Goal: Transaction & Acquisition: Book appointment/travel/reservation

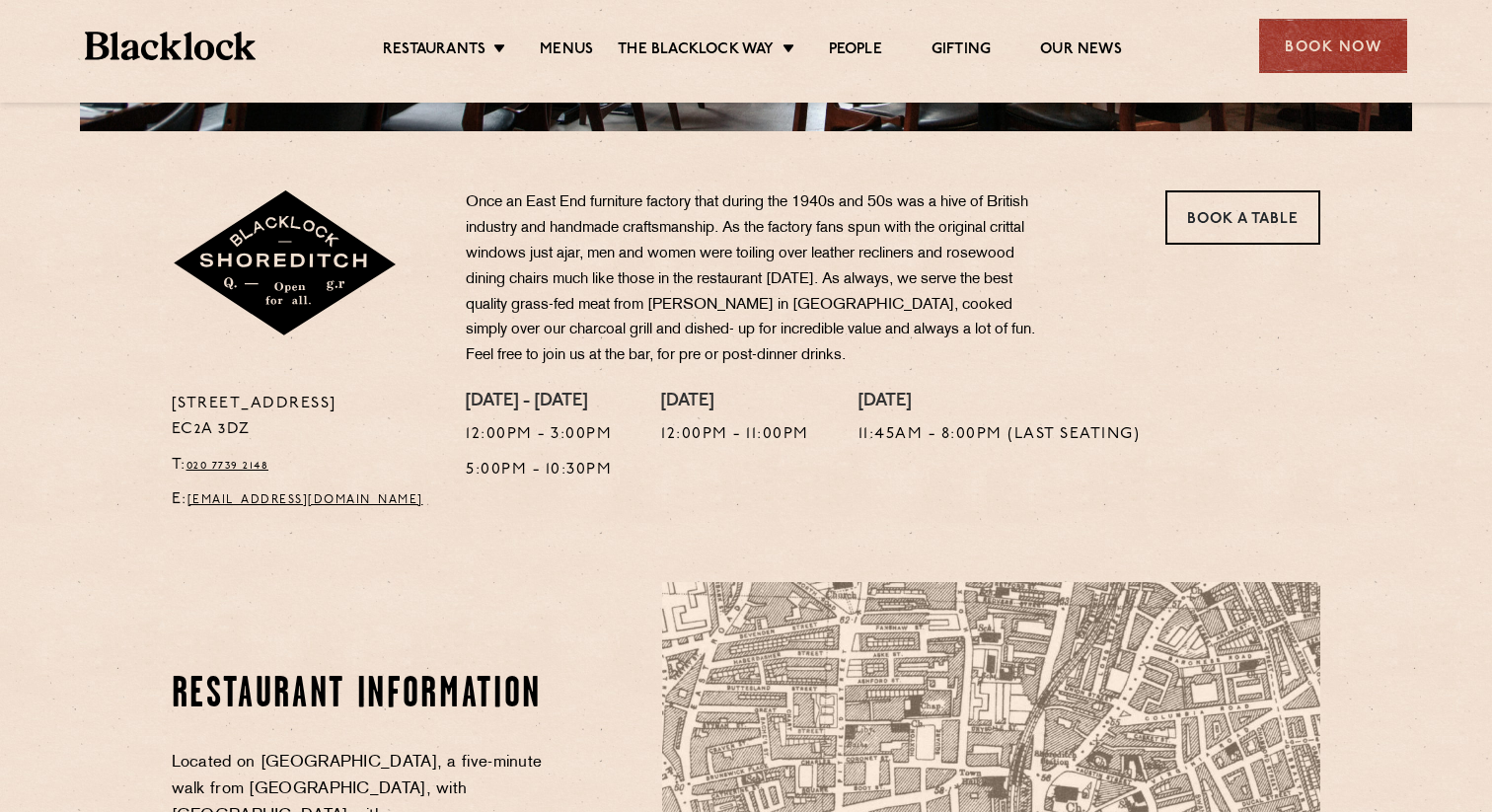
scroll to position [482, 0]
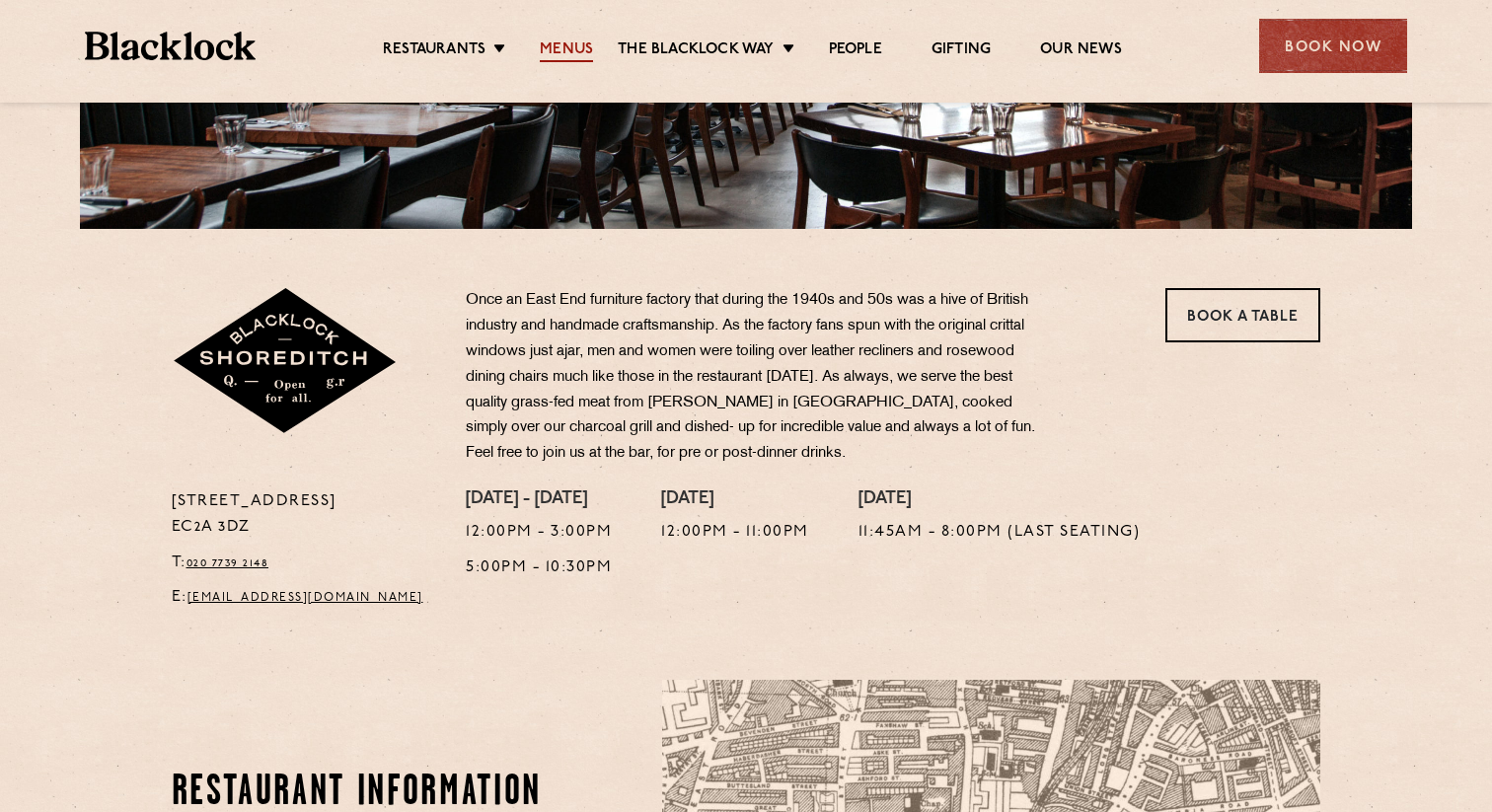
click at [562, 57] on link "Menus" at bounding box center [566, 52] width 54 height 22
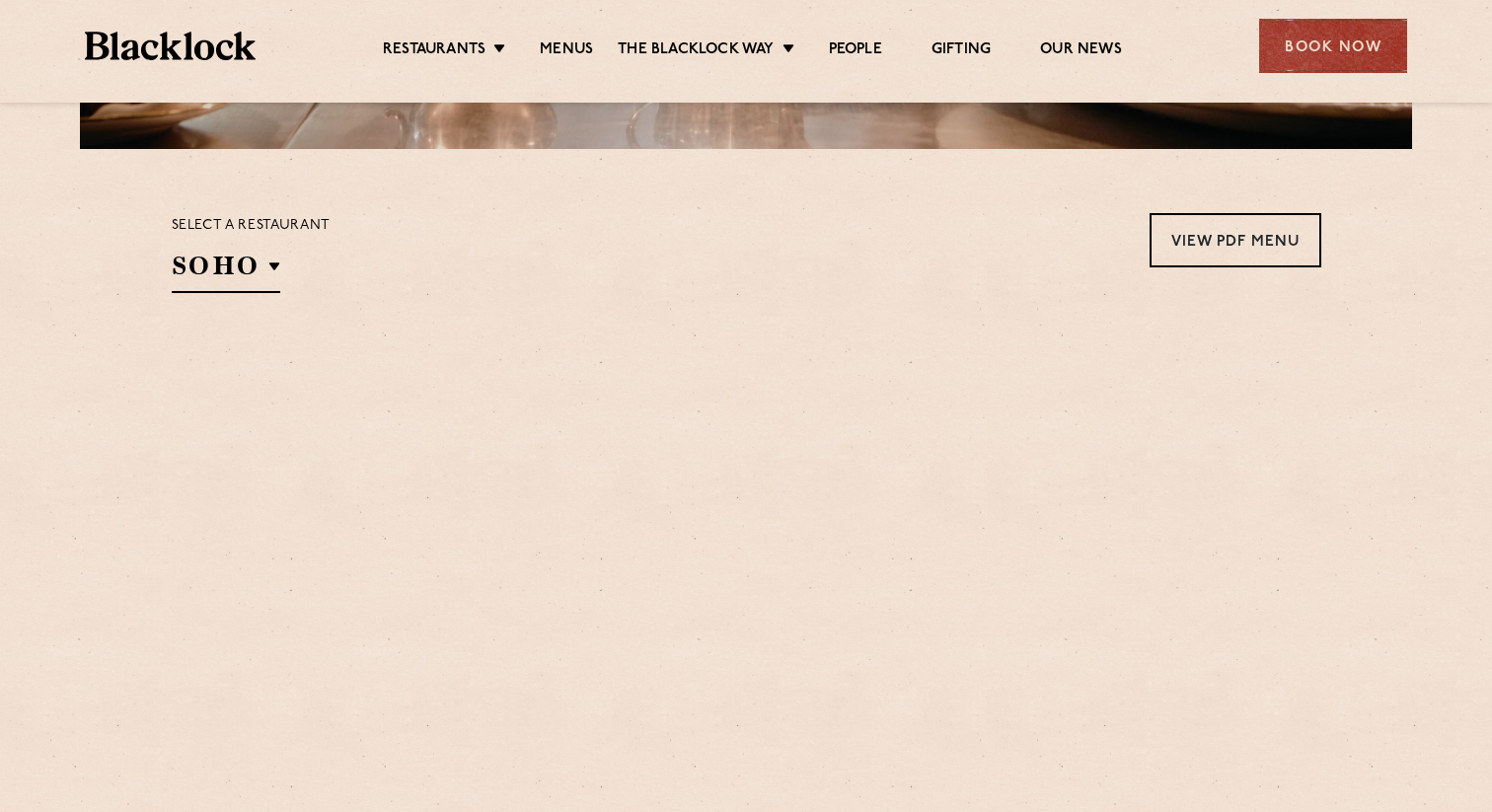
scroll to position [597, 0]
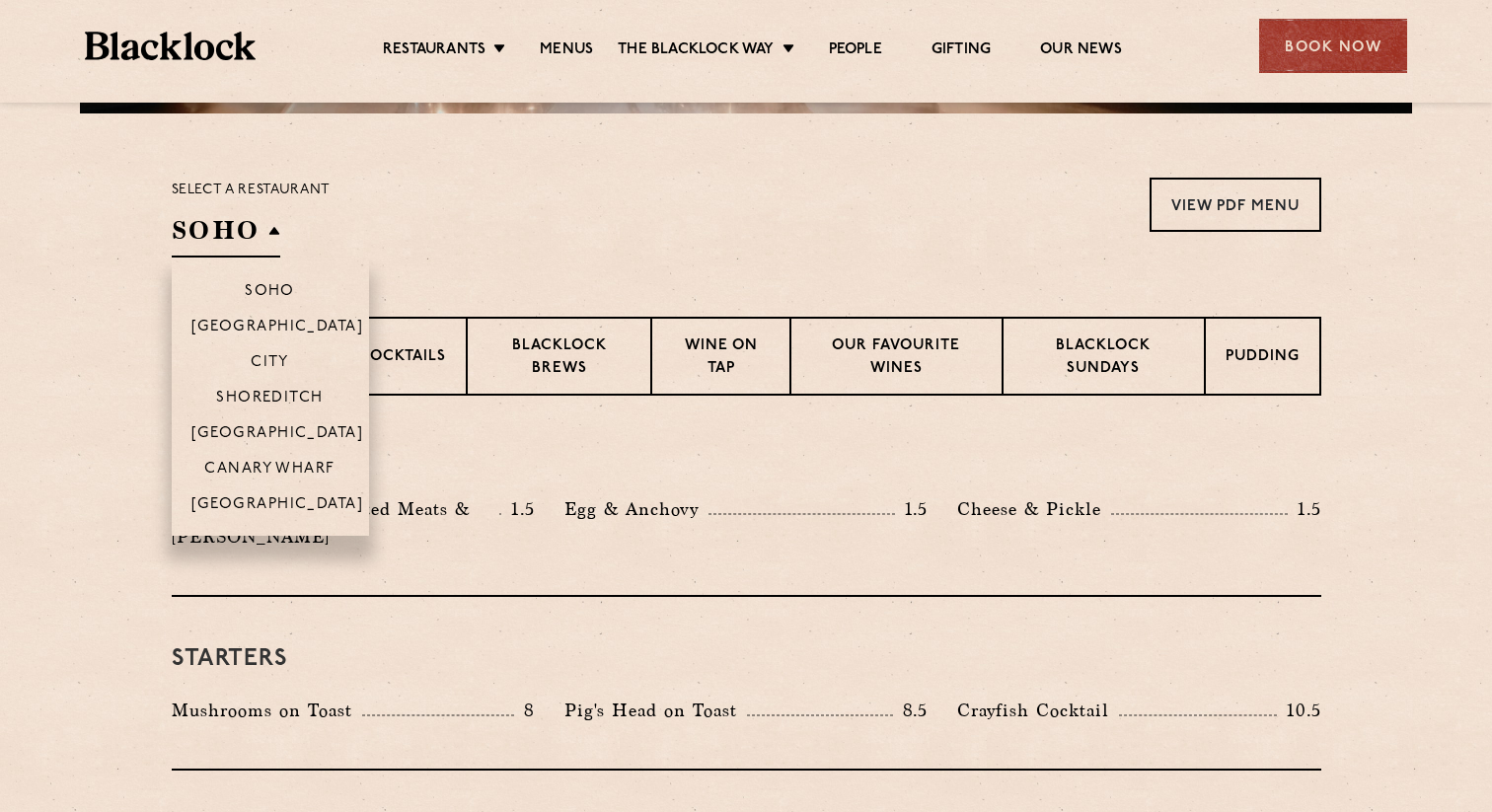
click at [218, 244] on h2 "SOHO" at bounding box center [225, 235] width 108 height 45
click at [309, 399] on p "Shoreditch" at bounding box center [270, 399] width 107 height 20
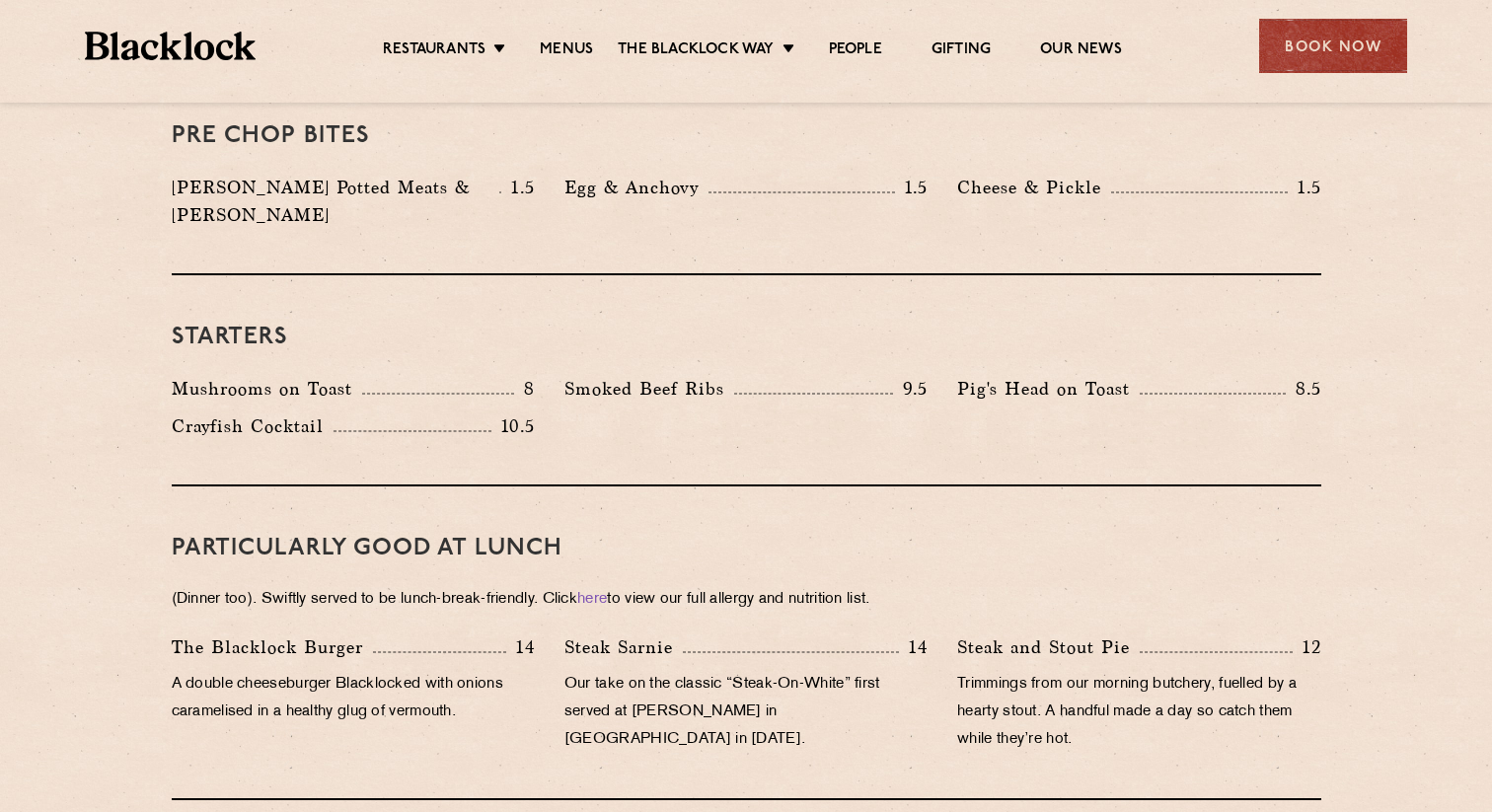
scroll to position [789, 0]
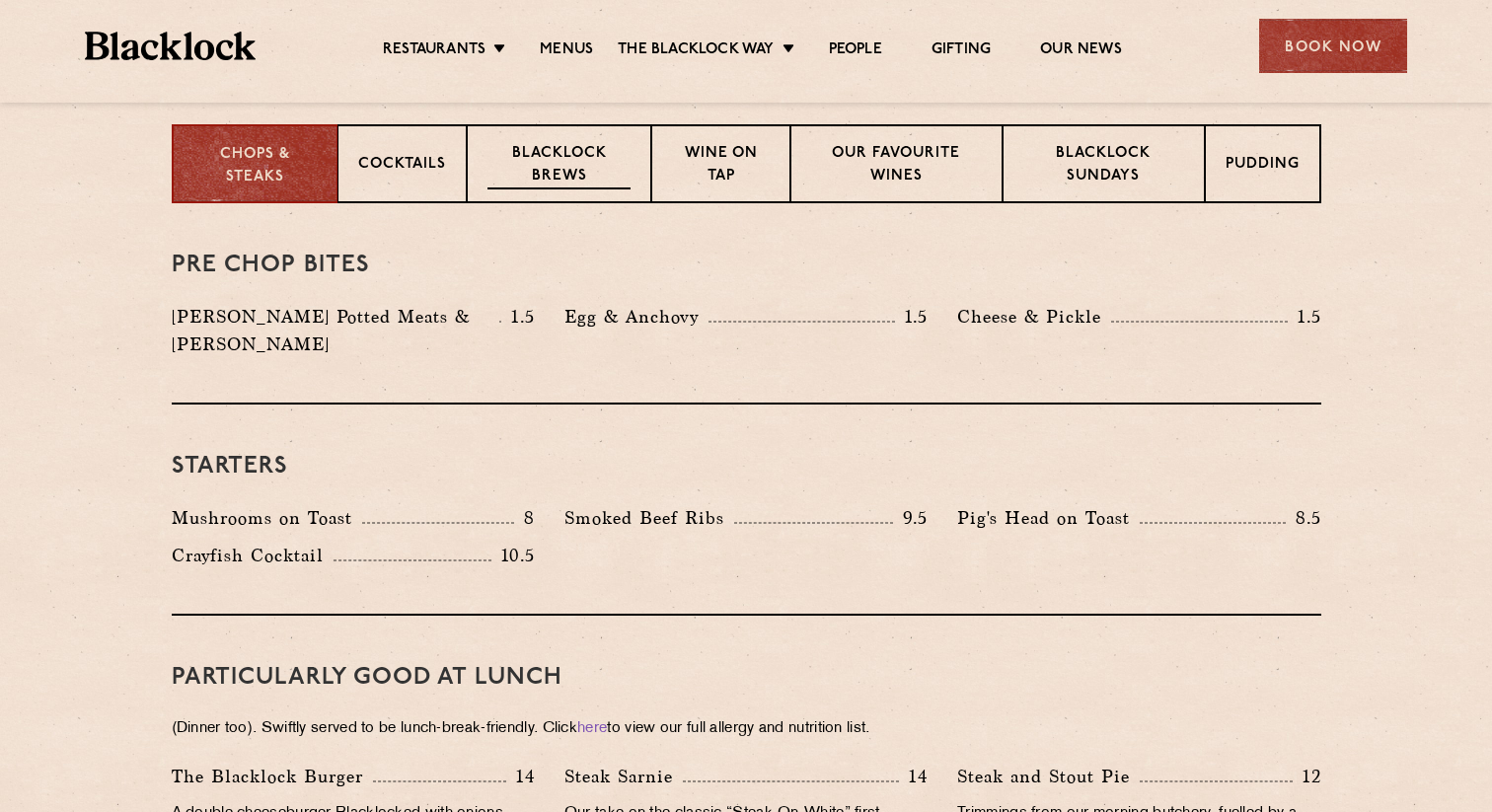
click at [541, 175] on p "Blacklock Brews" at bounding box center [559, 166] width 144 height 47
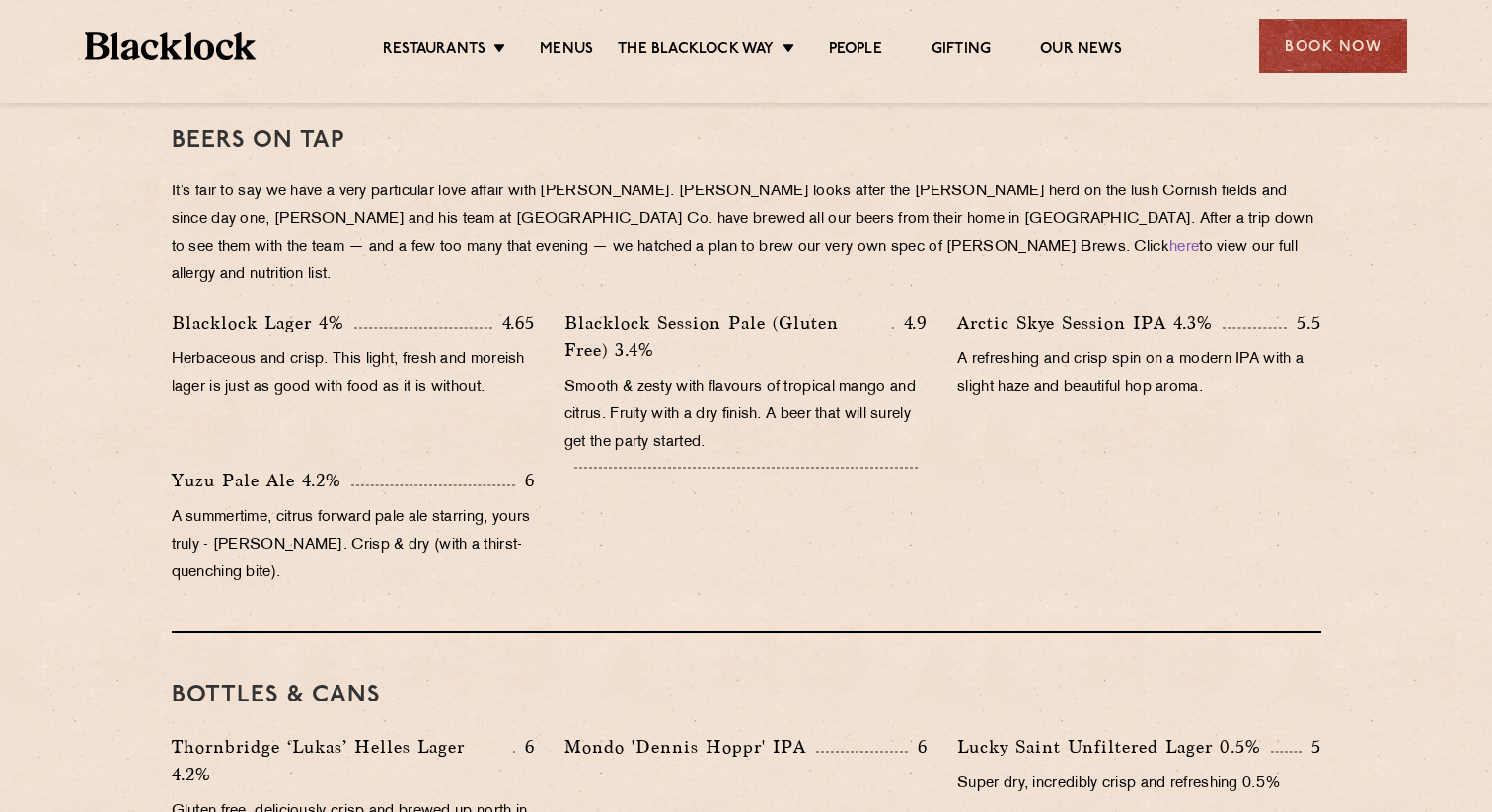
scroll to position [628, 0]
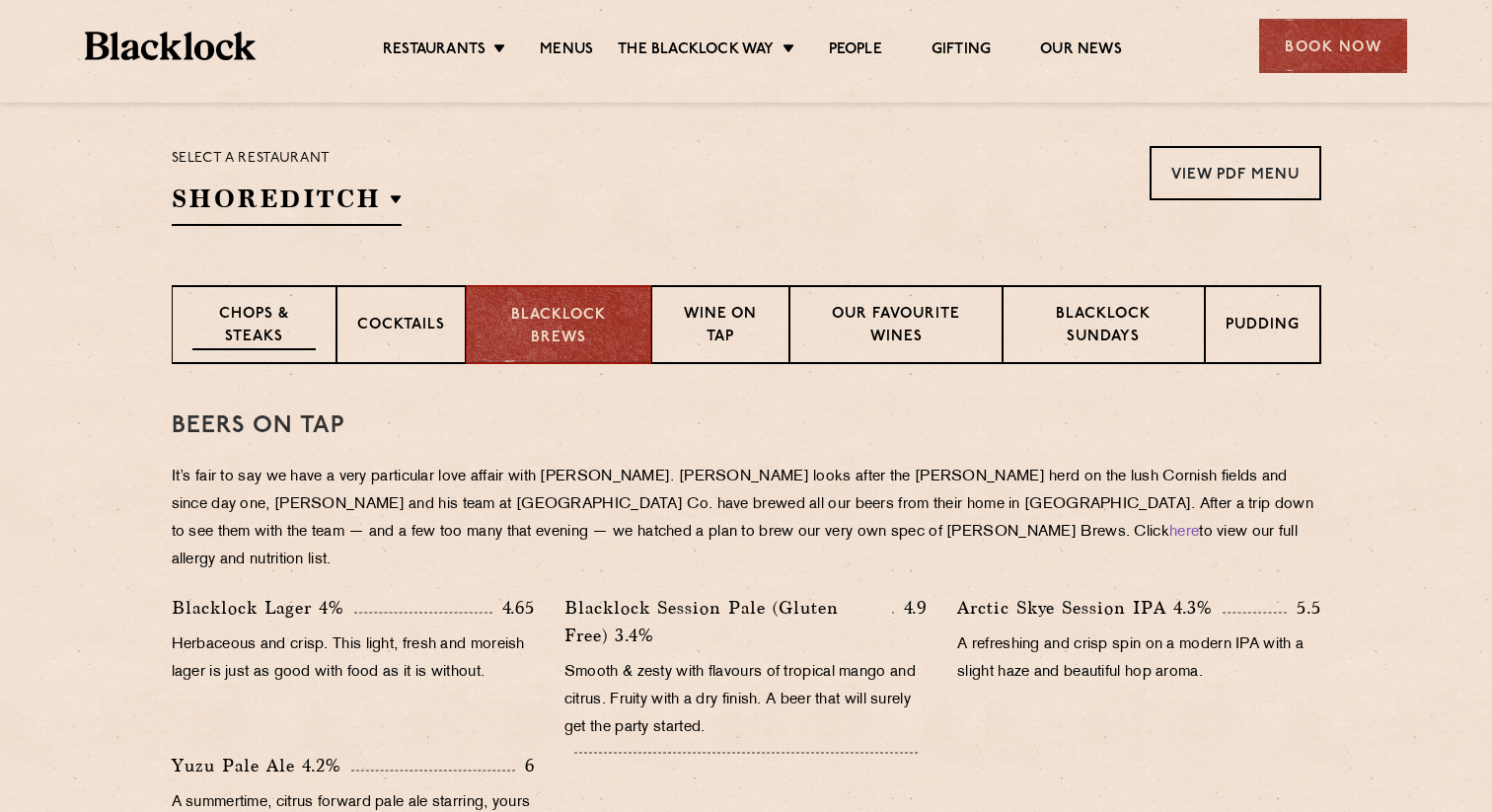
click at [233, 339] on p "Chops & Steaks" at bounding box center [254, 326] width 123 height 47
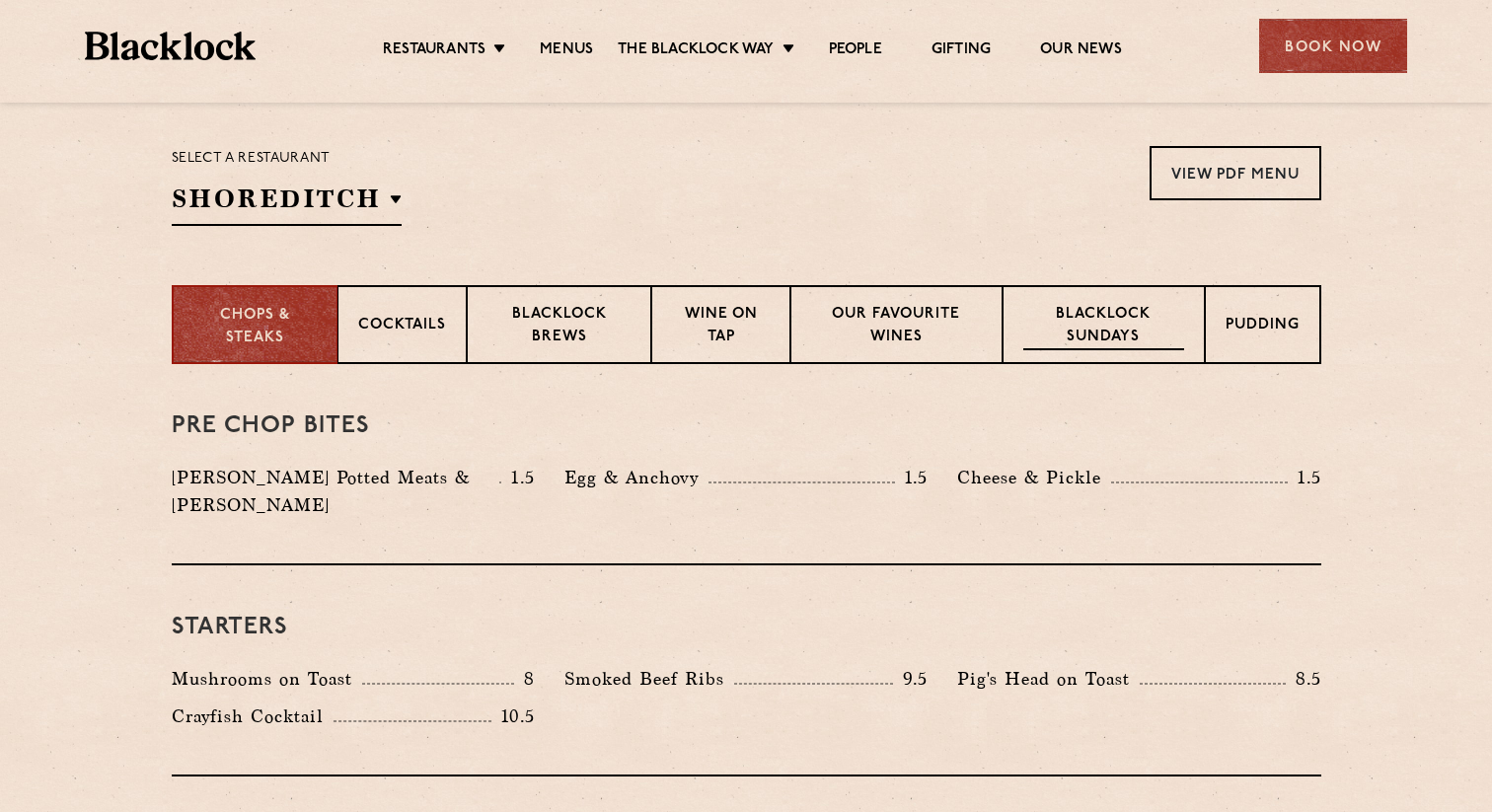
click at [1099, 334] on p "Blacklock Sundays" at bounding box center [1103, 326] width 160 height 47
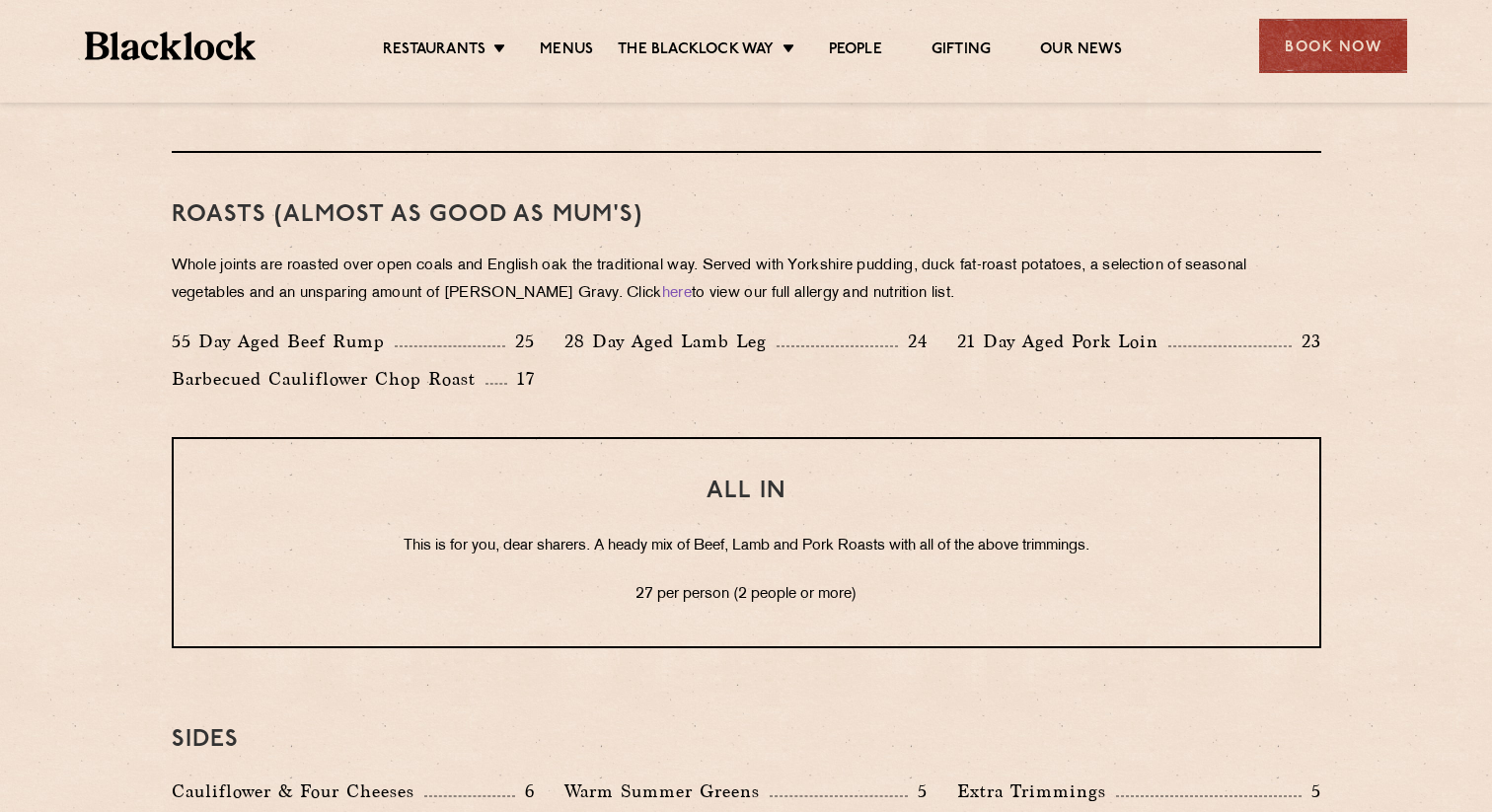
scroll to position [1407, 0]
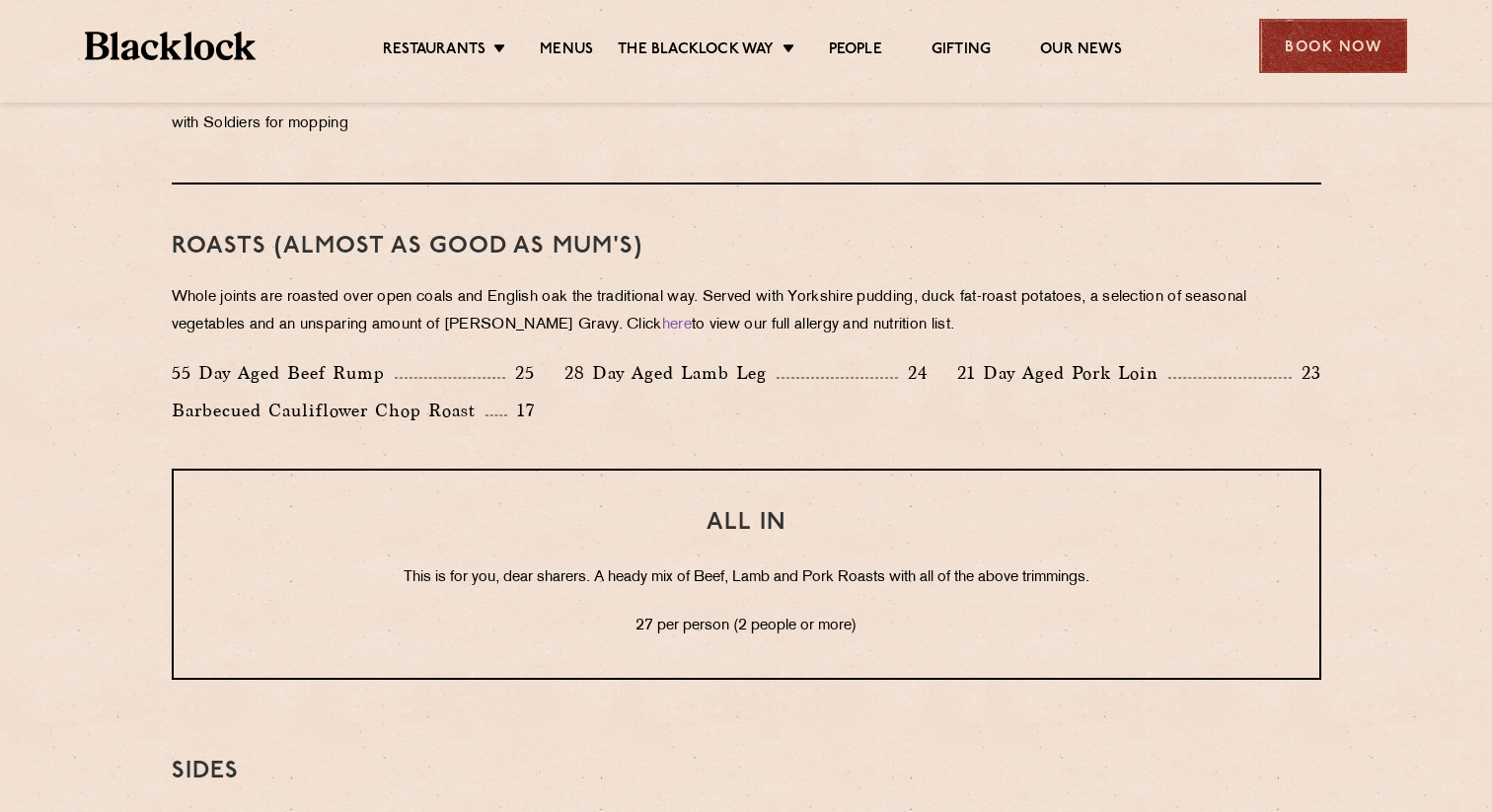
click at [1303, 41] on div "Book Now" at bounding box center [1333, 46] width 148 height 55
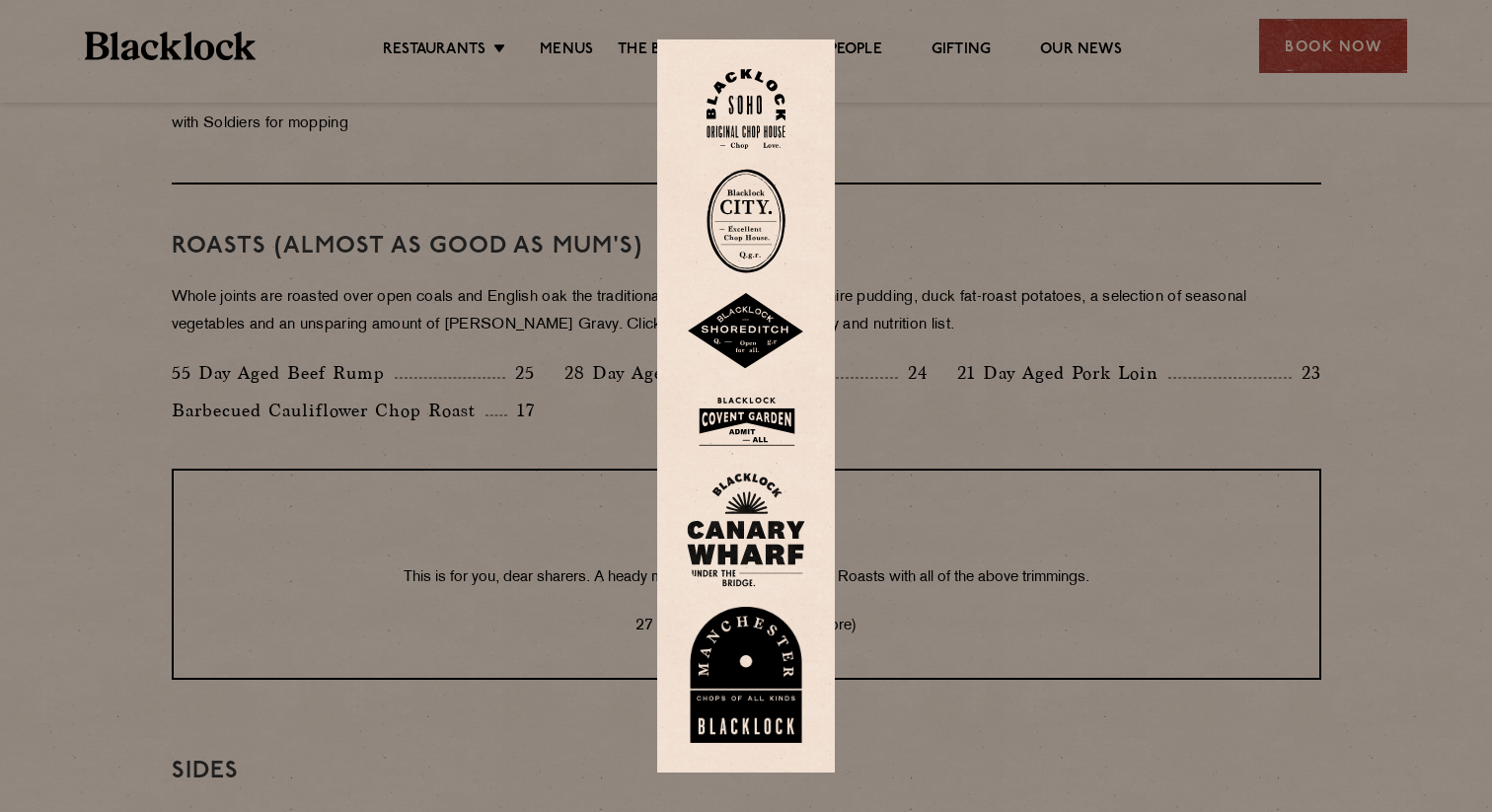
click at [761, 356] on img at bounding box center [746, 330] width 118 height 77
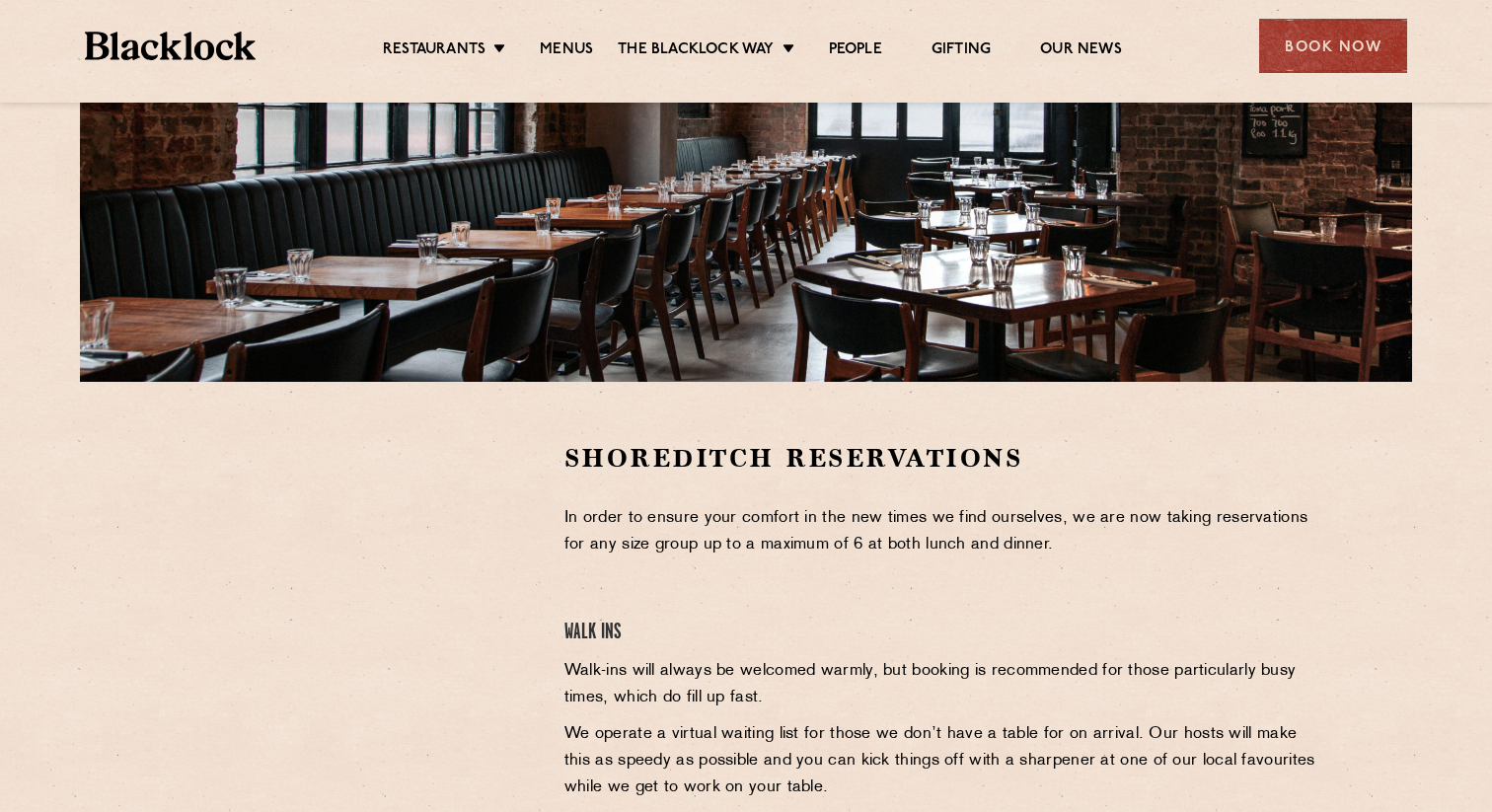
scroll to position [305, 0]
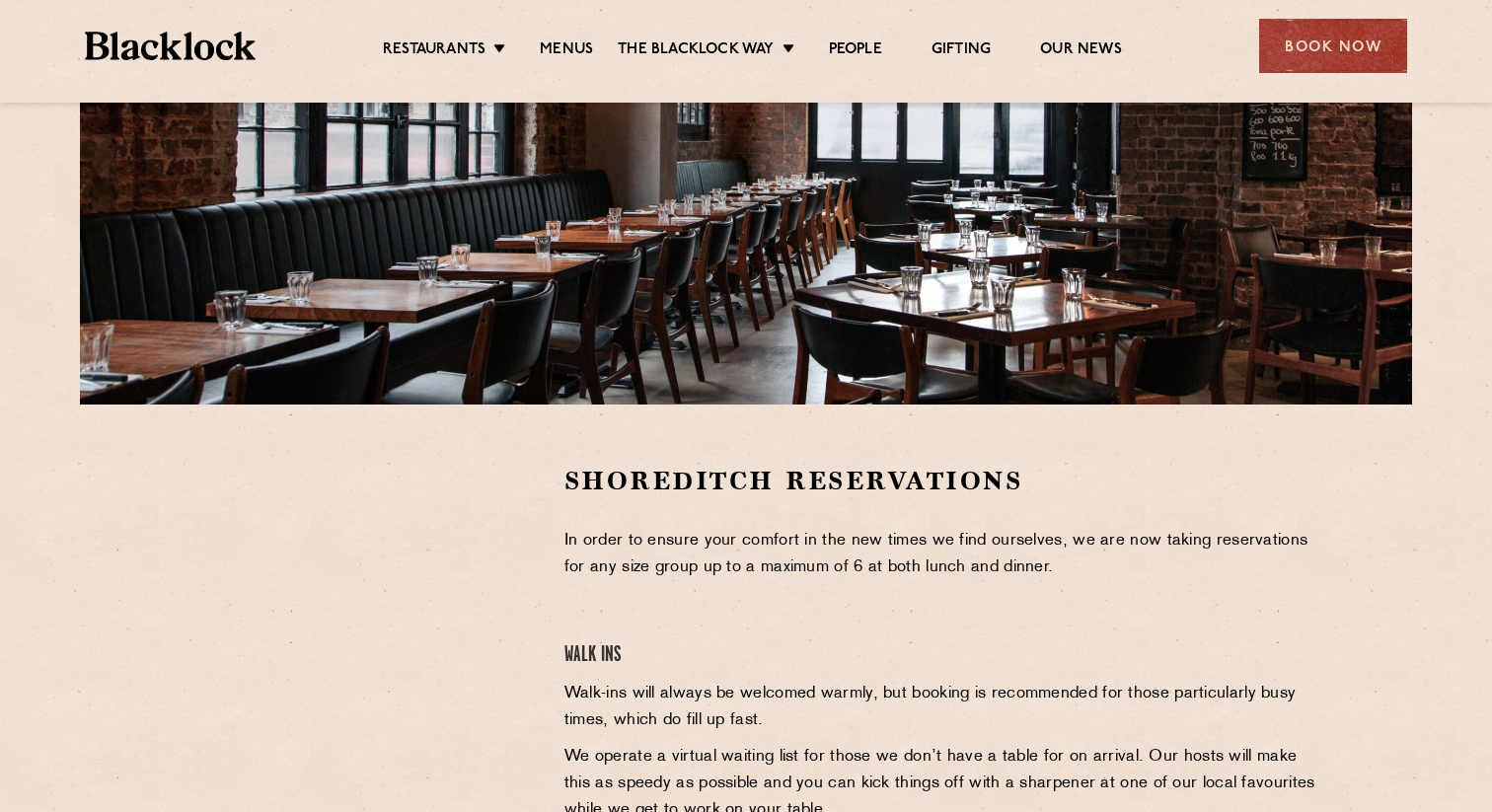
click at [547, 512] on div at bounding box center [353, 743] width 392 height 560
click at [484, 483] on div at bounding box center [352, 612] width 363 height 297
